Goal: Information Seeking & Learning: Learn about a topic

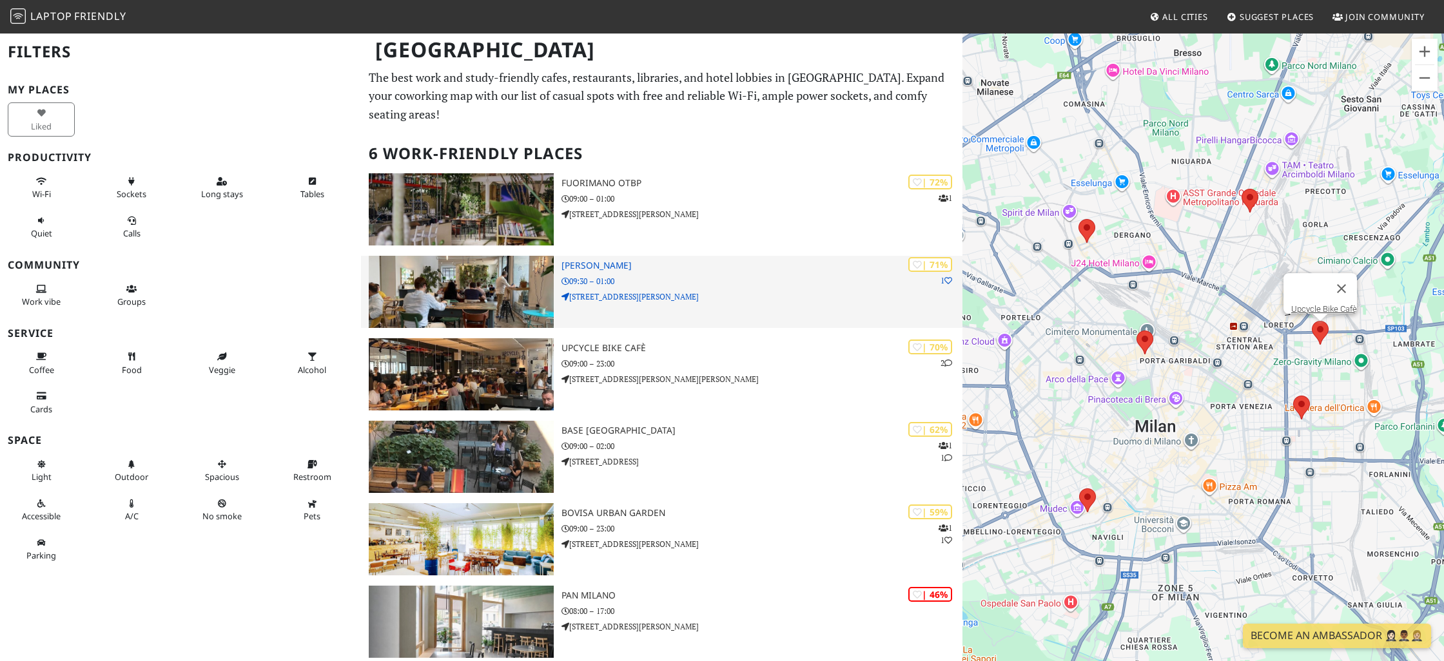
scroll to position [1, 0]
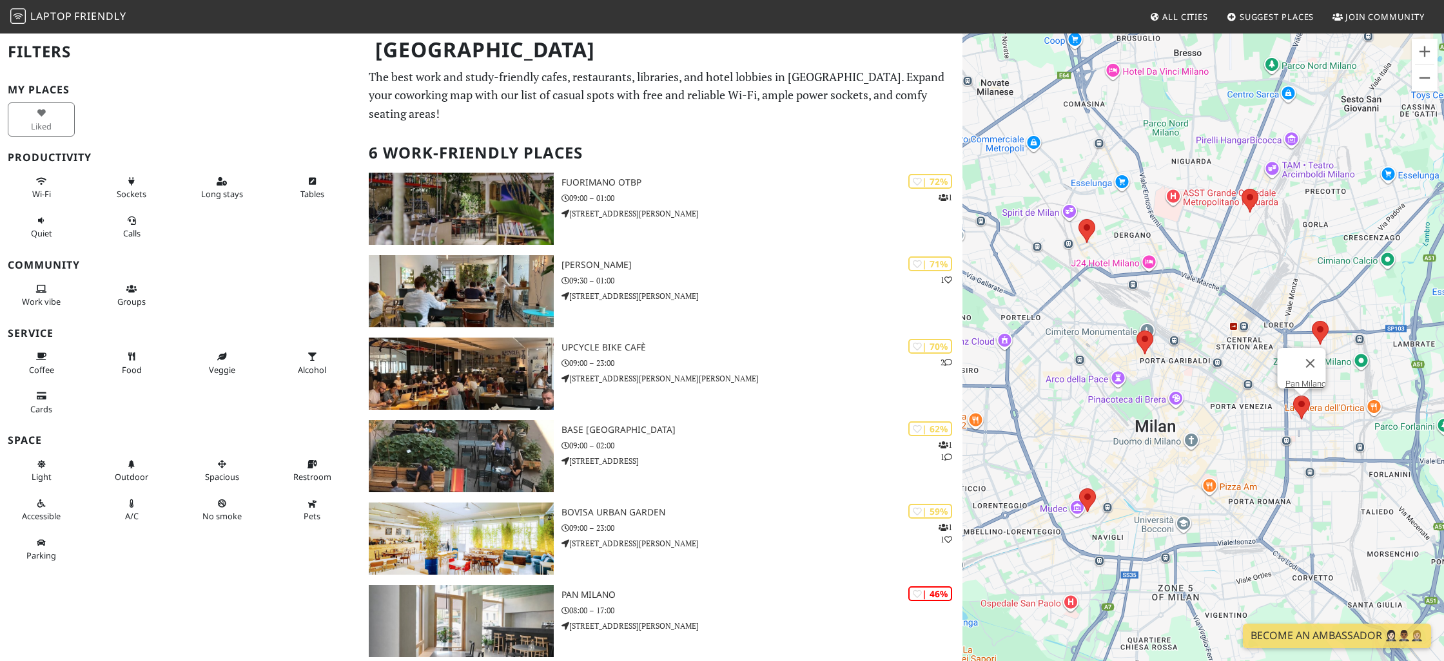
click at [1293, 396] on area at bounding box center [1293, 396] width 0 height 0
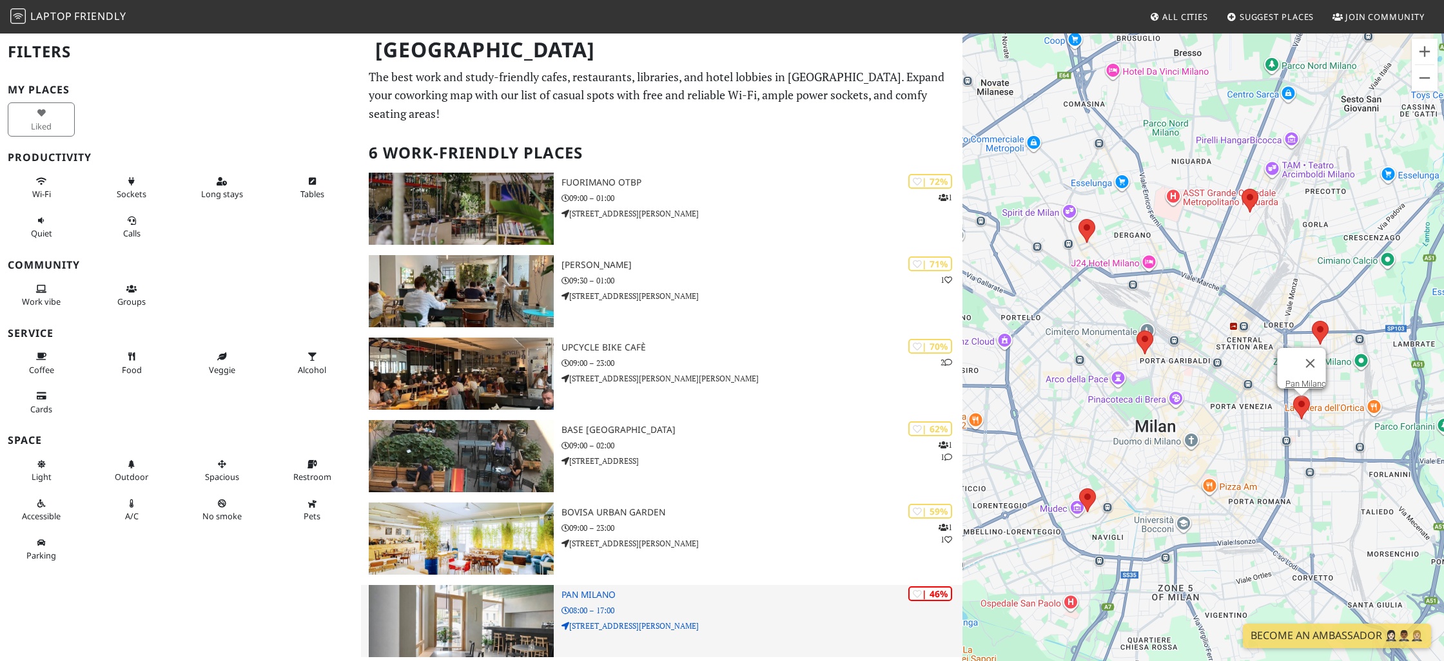
click at [597, 590] on h3 "Pan Milano" at bounding box center [761, 595] width 401 height 11
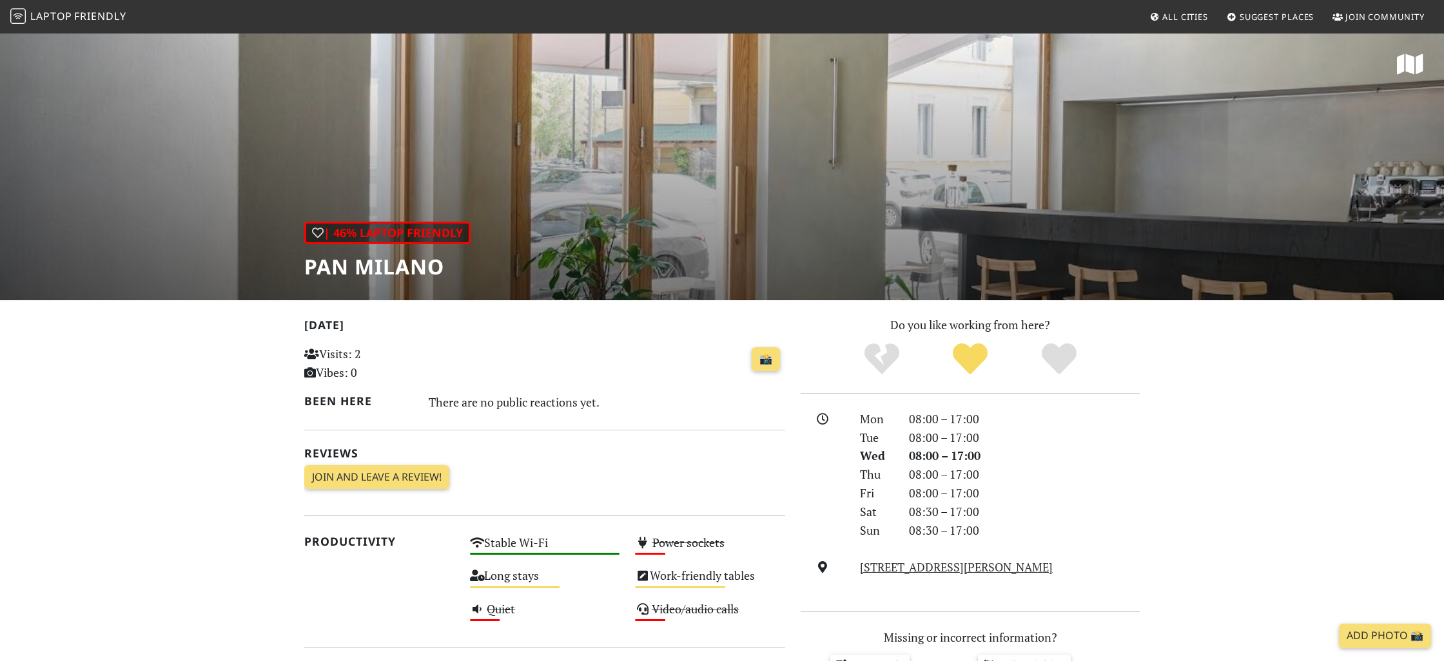
click at [1416, 66] on icon at bounding box center [1410, 64] width 26 height 23
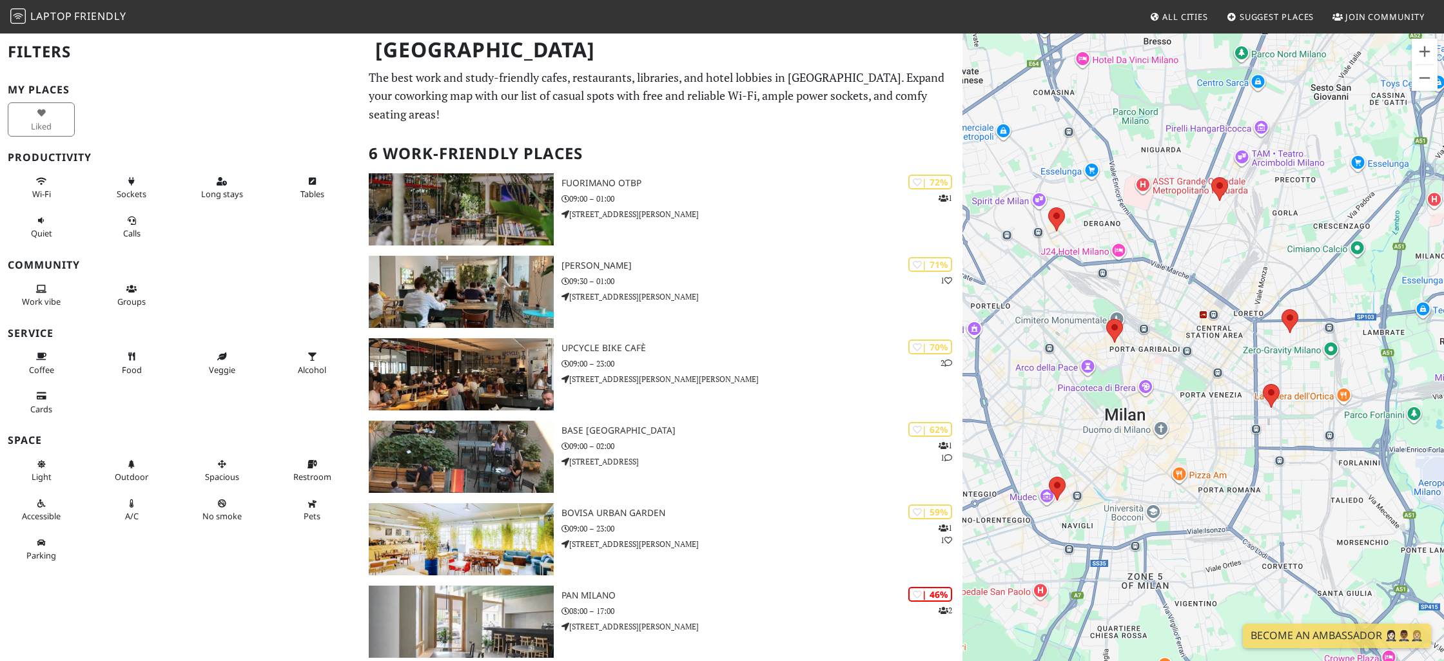
drag, startPoint x: 1245, startPoint y: 451, endPoint x: 1227, endPoint y: 443, distance: 19.4
click at [1227, 443] on div at bounding box center [1202, 362] width 481 height 661
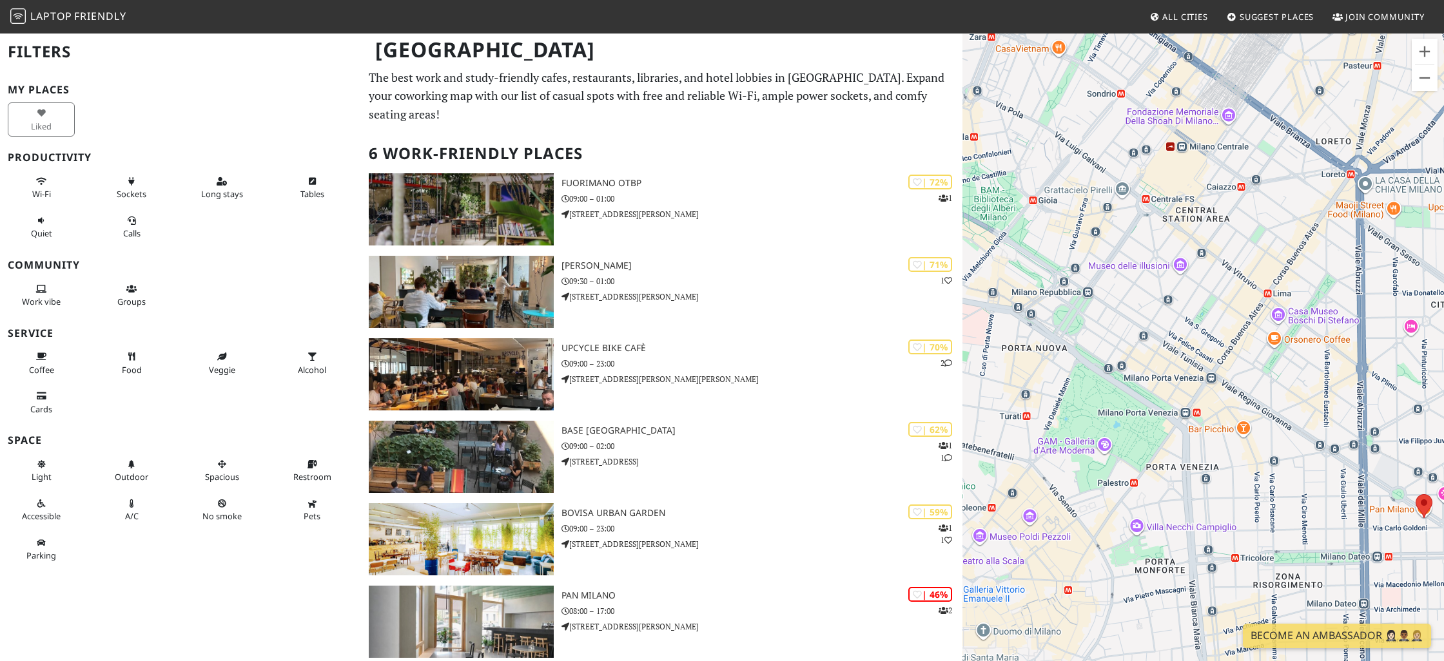
drag, startPoint x: 1246, startPoint y: 358, endPoint x: 1317, endPoint y: 515, distance: 171.6
click at [1317, 515] on div at bounding box center [1202, 362] width 481 height 661
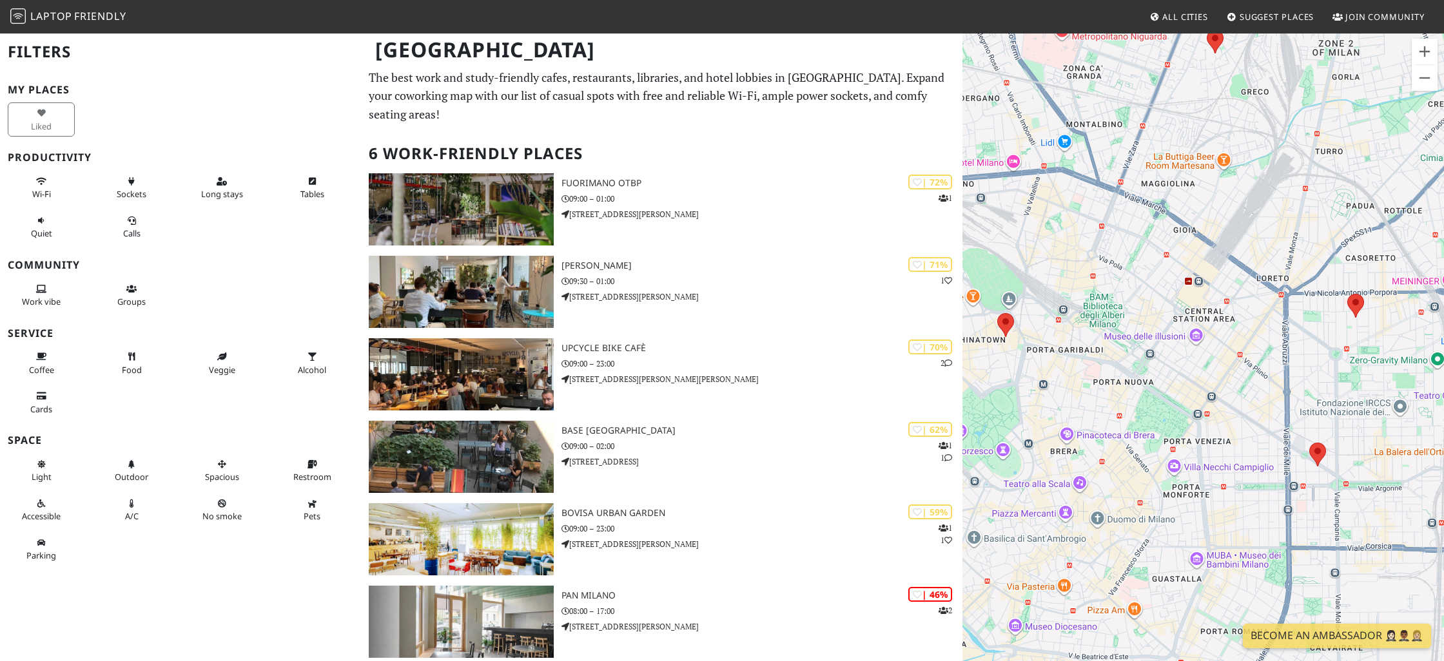
drag, startPoint x: 1210, startPoint y: 416, endPoint x: 1203, endPoint y: 374, distance: 42.6
click at [1203, 374] on div at bounding box center [1202, 362] width 481 height 661
click at [1347, 294] on area at bounding box center [1347, 294] width 0 height 0
click at [1349, 277] on link "Upcycle Bike Cafè" at bounding box center [1359, 282] width 66 height 10
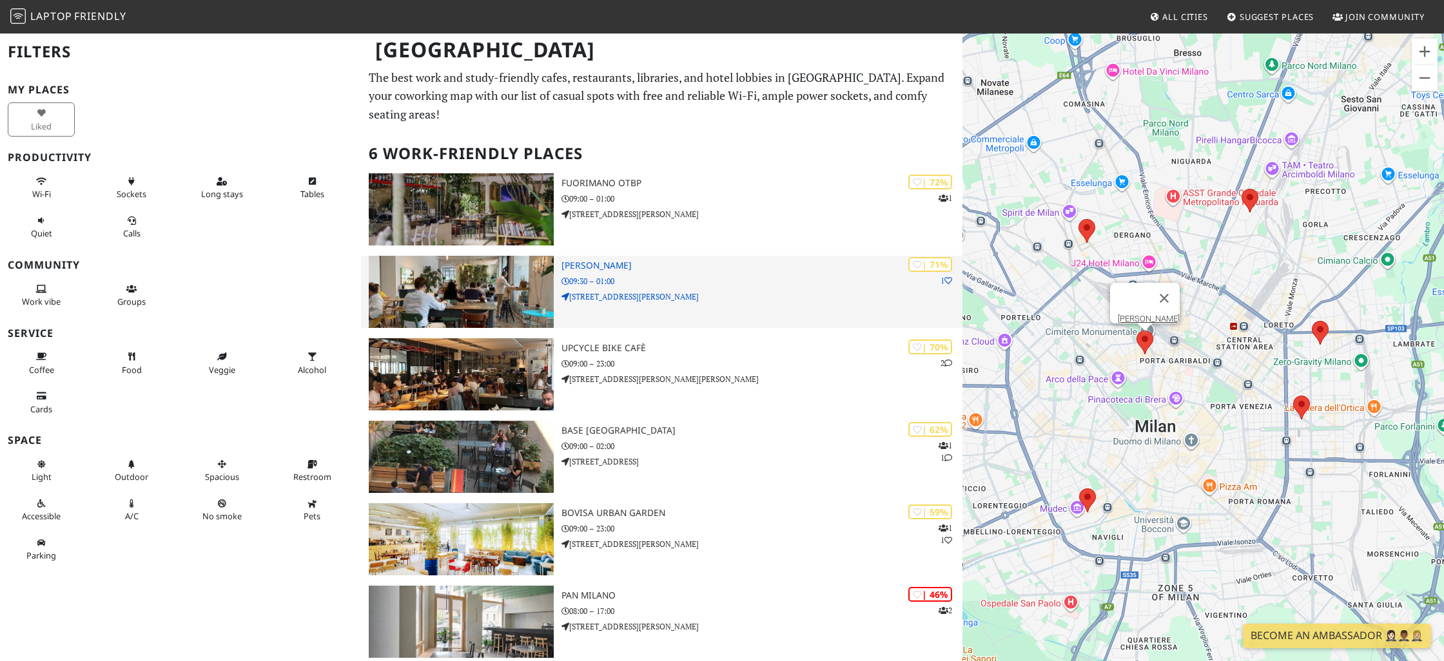
click at [737, 291] on p "Via Paolo Sarpi, 10" at bounding box center [761, 297] width 401 height 12
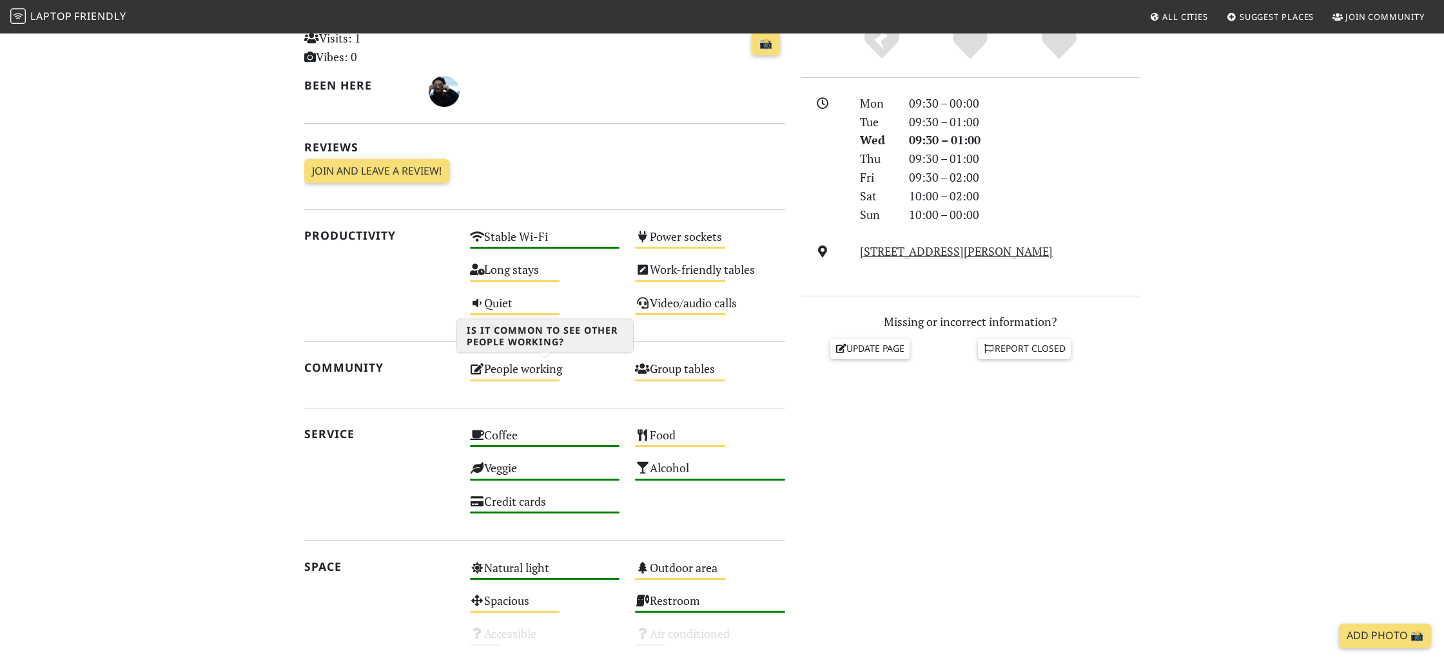
scroll to position [322, 0]
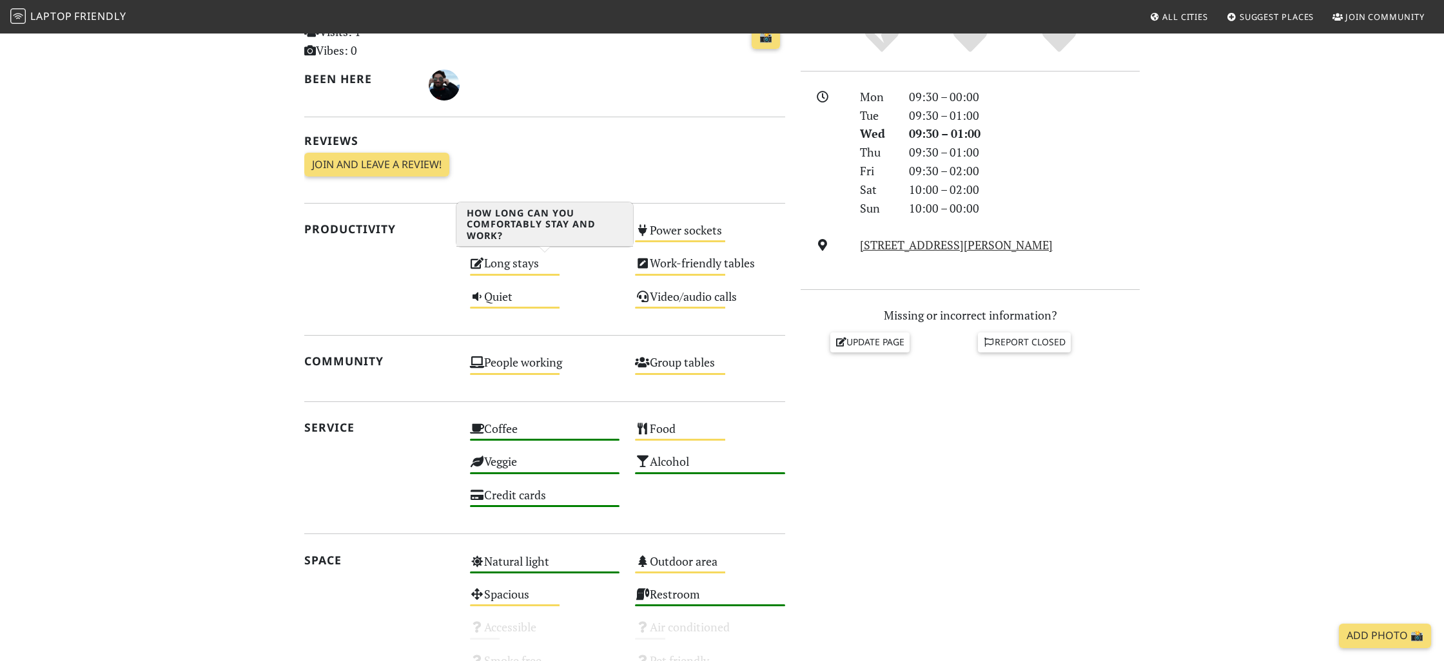
click at [523, 261] on div "Long stays Medium" at bounding box center [545, 269] width 166 height 33
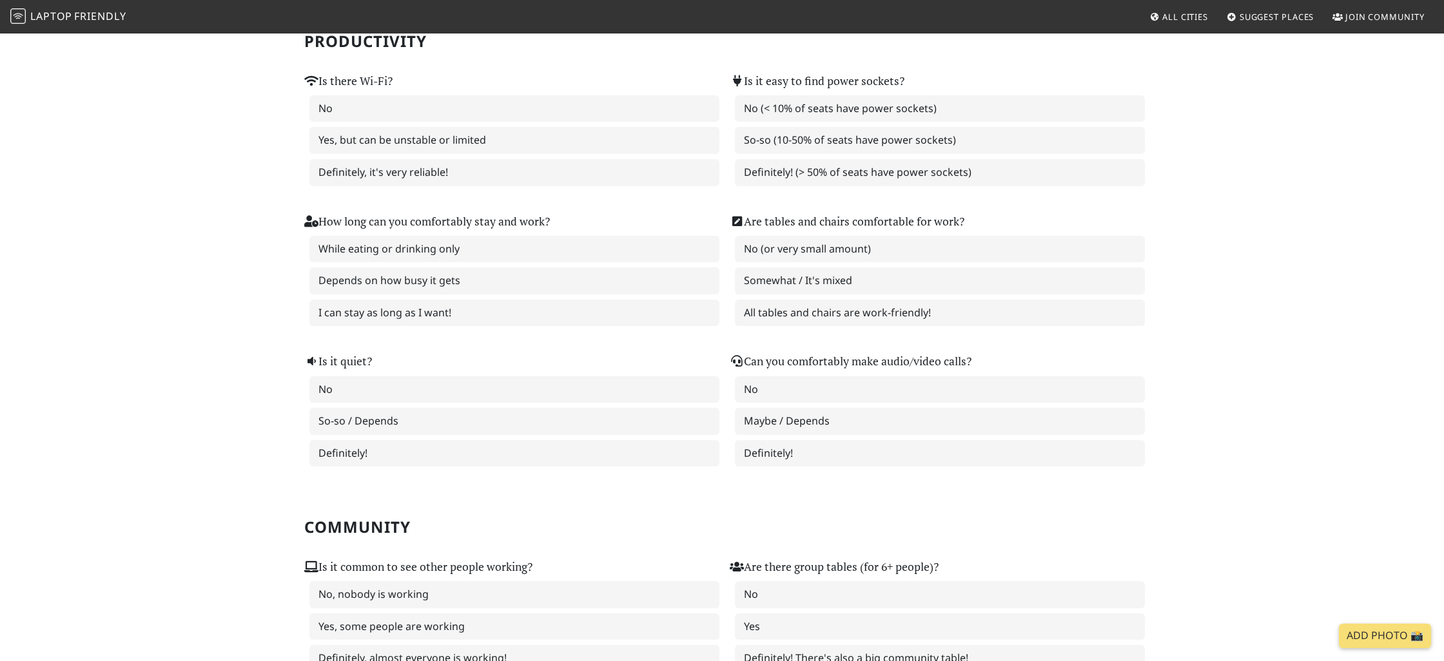
scroll to position [217, 0]
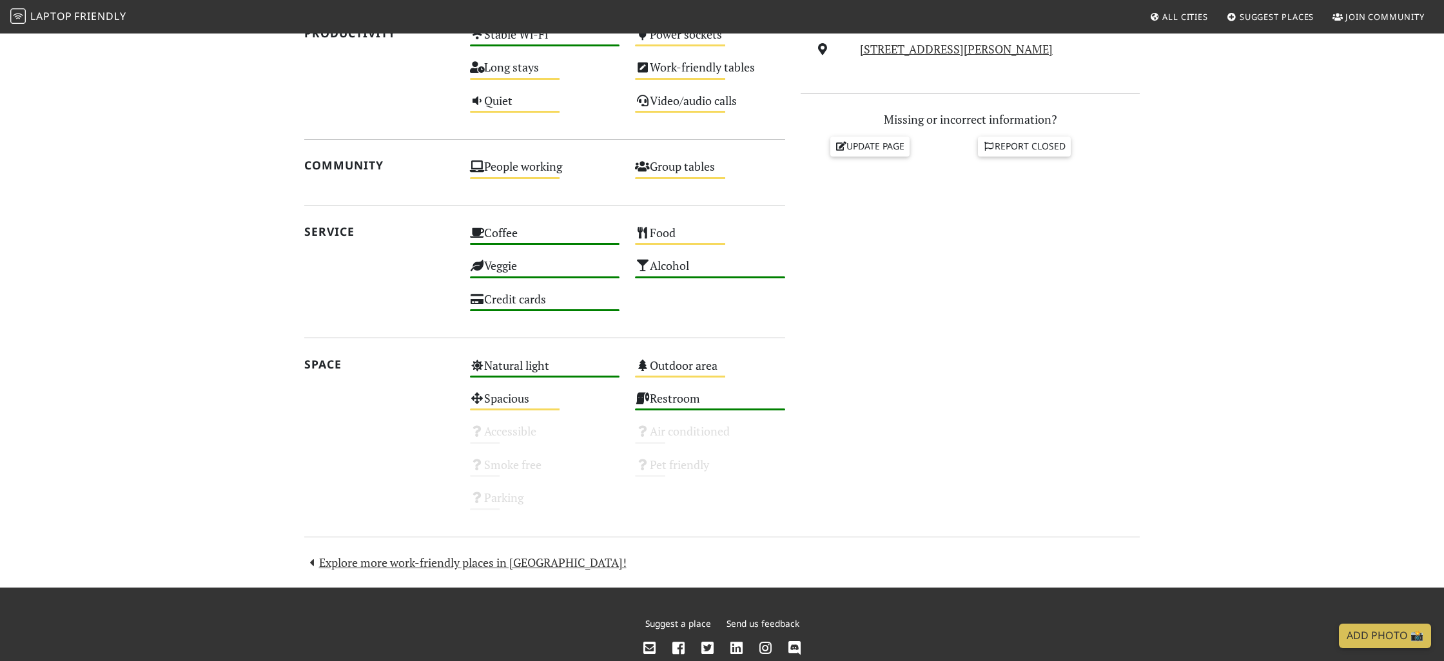
scroll to position [566, 0]
